Goal: Find contact information: Find contact information

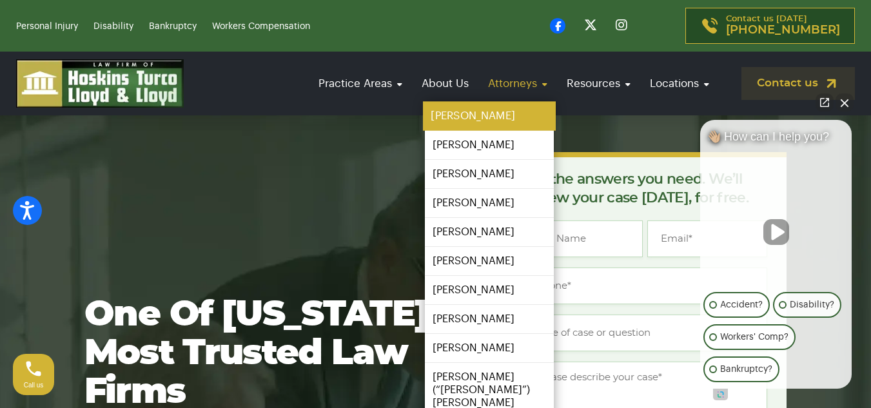
click at [474, 114] on link "[PERSON_NAME]" at bounding box center [489, 116] width 133 height 29
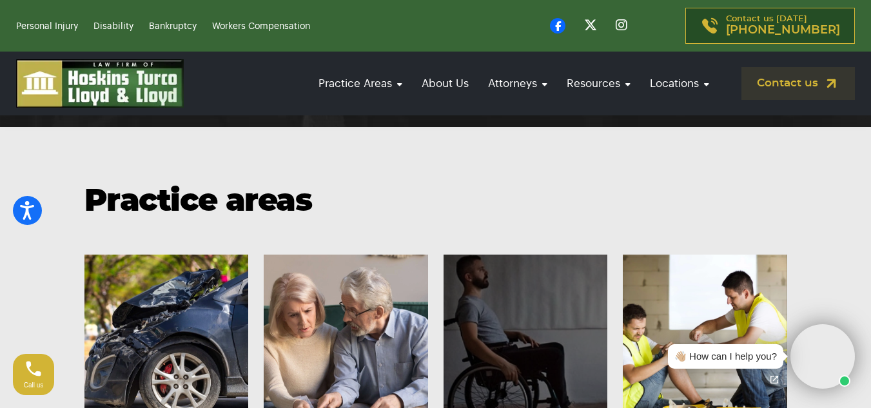
scroll to position [1802, 0]
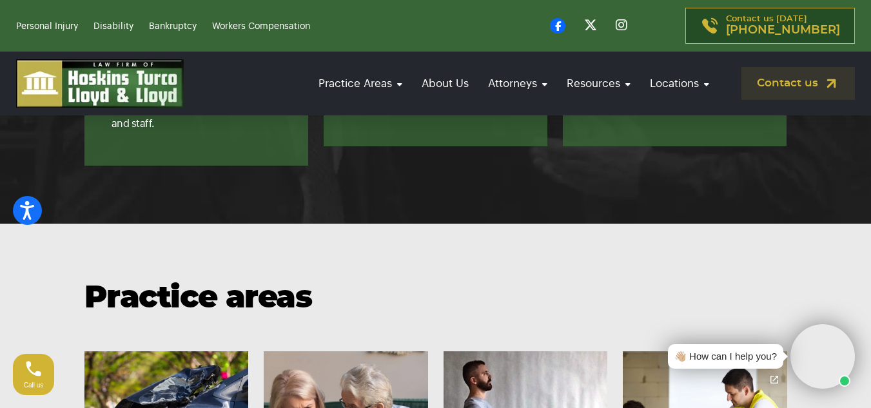
click at [566, 27] on icon at bounding box center [557, 25] width 15 height 15
